Goal: Check status

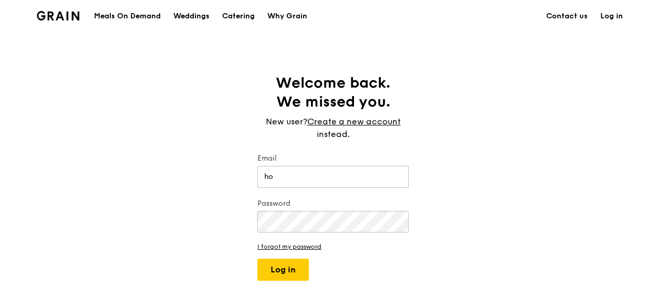
type input "hongyeong.lim@honeywell.com"
click at [257, 259] on button "Log in" at bounding box center [282, 270] width 51 height 22
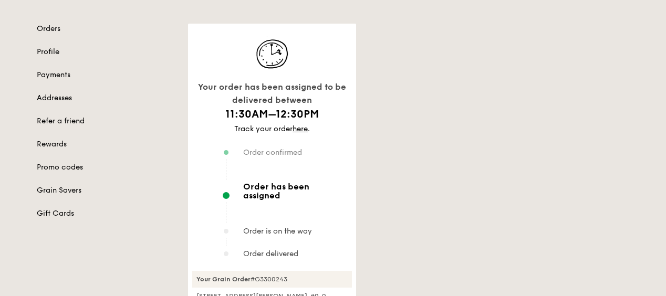
scroll to position [105, 0]
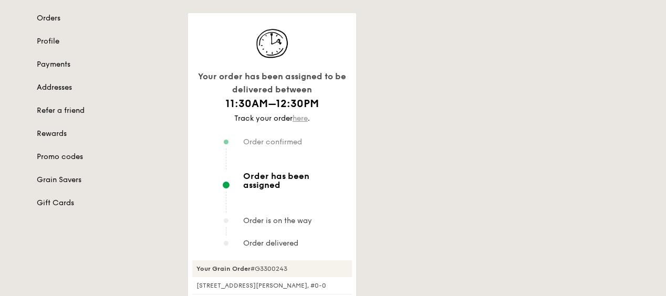
click at [295, 120] on link "here" at bounding box center [299, 118] width 15 height 9
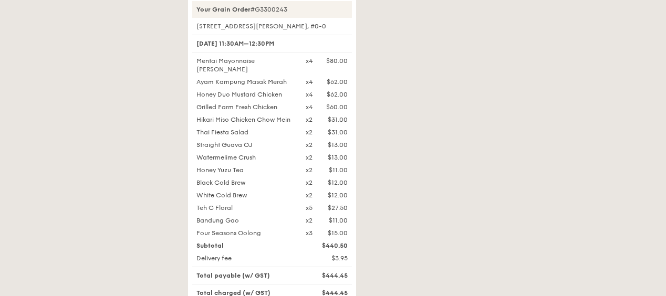
scroll to position [473, 0]
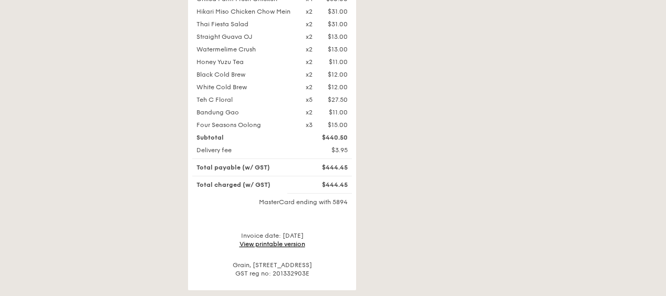
click at [283, 240] on link "View printable version" at bounding box center [272, 243] width 66 height 7
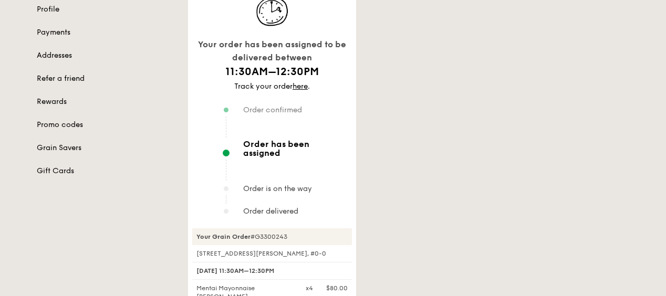
scroll to position [210, 0]
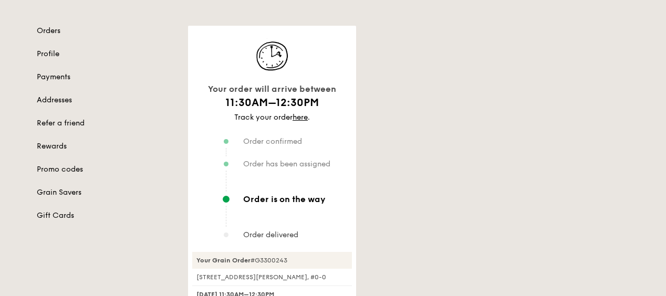
scroll to position [144, 0]
